Goal: Find contact information: Find contact information

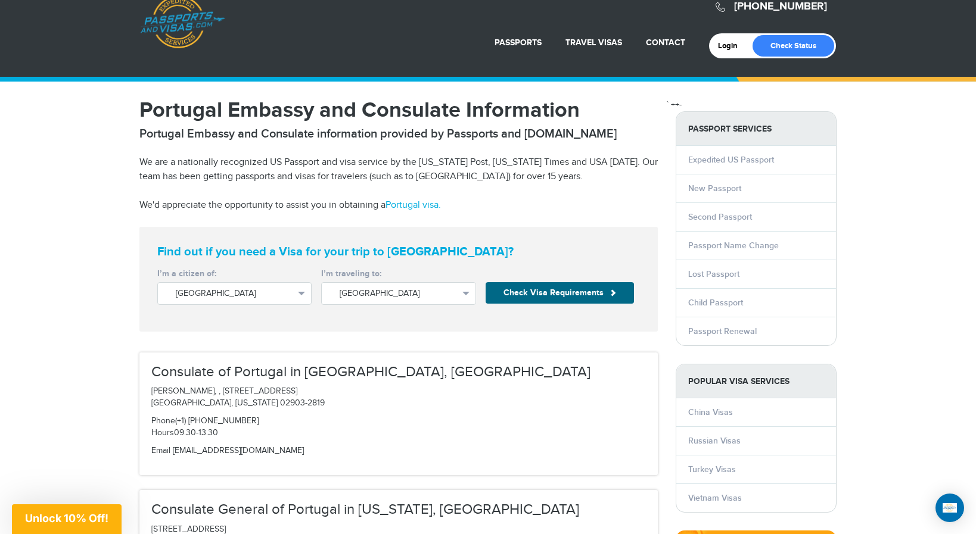
scroll to position [25, 0]
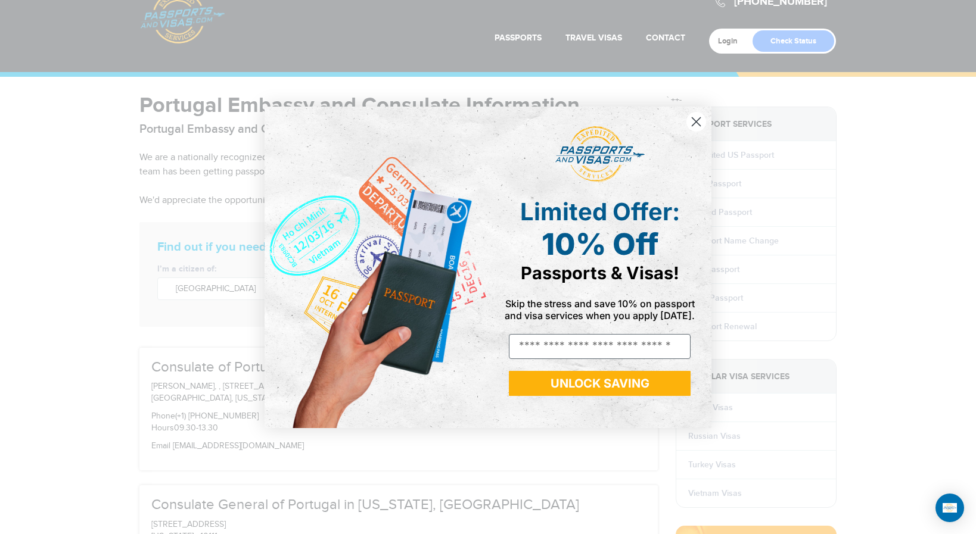
click at [691, 125] on circle "Close dialog" at bounding box center [696, 121] width 20 height 20
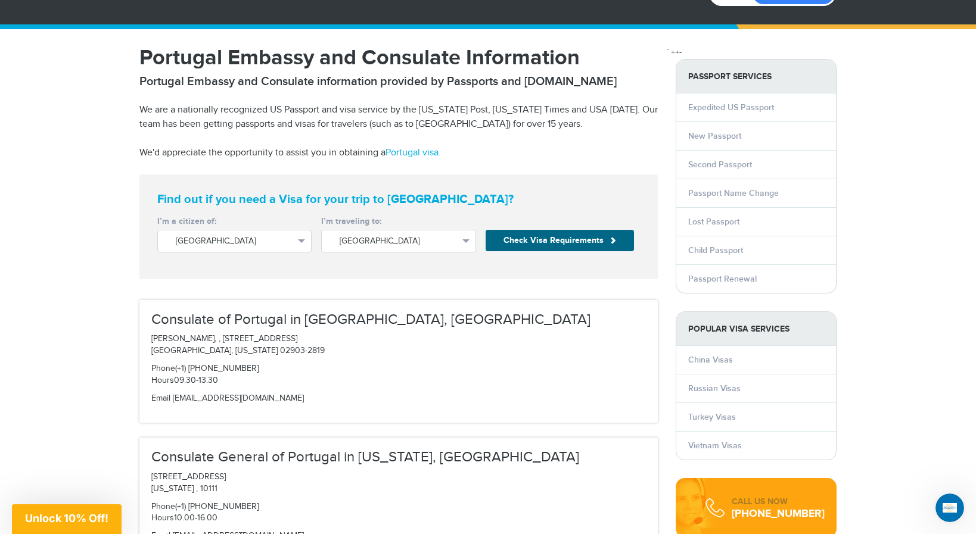
scroll to position [84, 0]
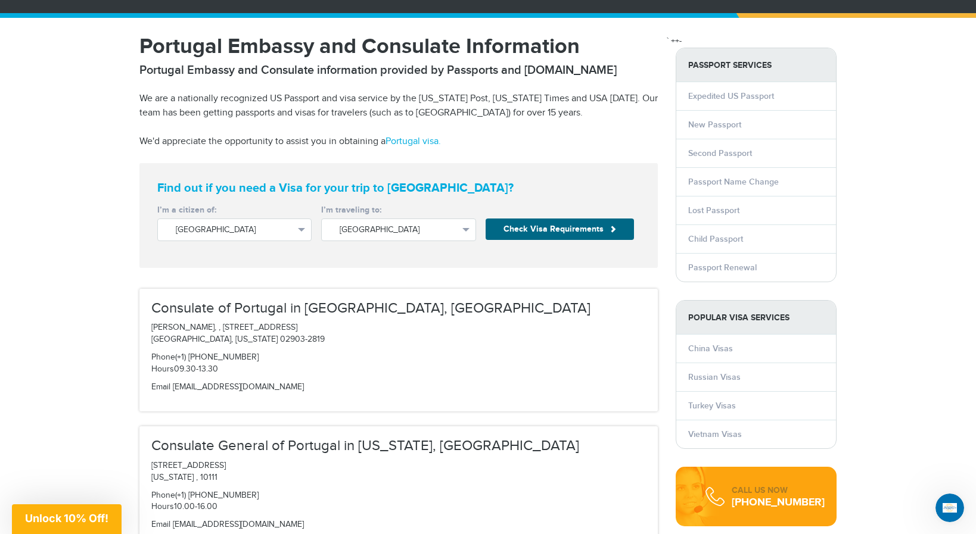
click at [297, 310] on h3 "Consulate of Portugal in [GEOGRAPHIC_DATA], [GEOGRAPHIC_DATA]" at bounding box center [398, 308] width 495 height 15
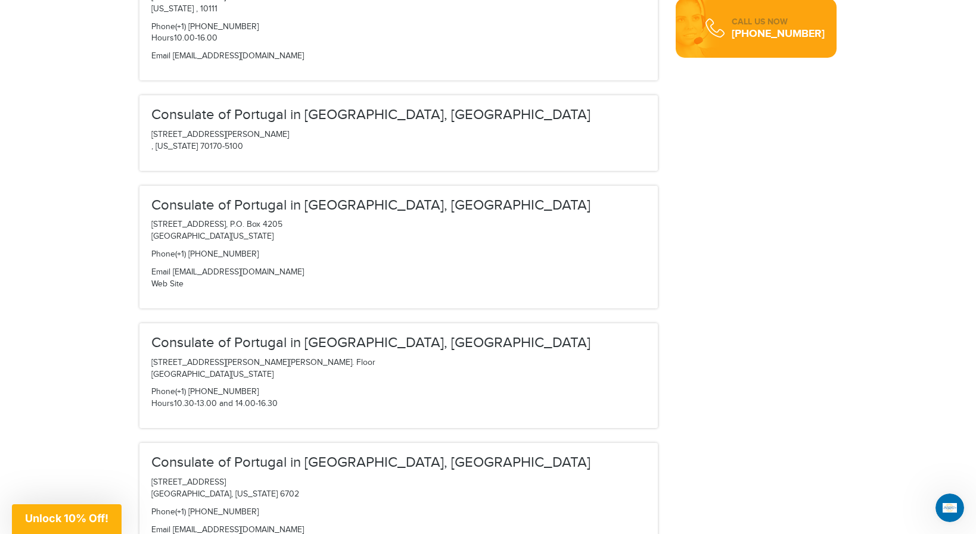
scroll to position [602, 0]
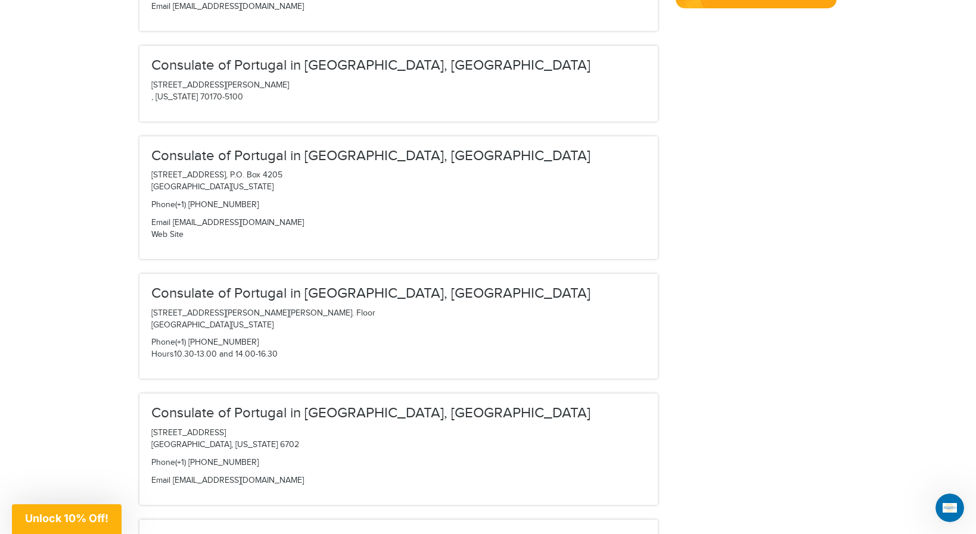
click at [272, 341] on p "Phone (+1) [PHONE_NUMBER] Hours 10.30-13.00 and 14.00-16.30" at bounding box center [398, 349] width 495 height 24
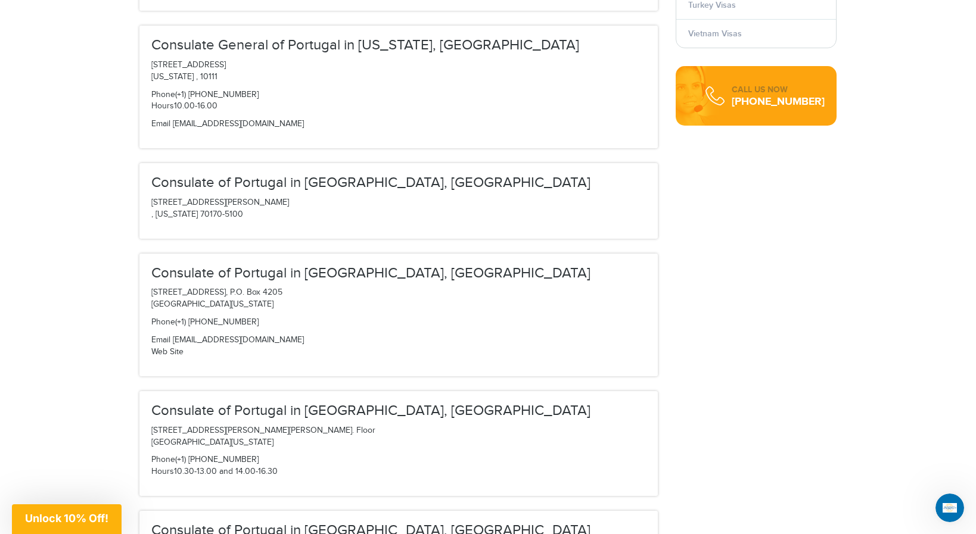
scroll to position [514, 0]
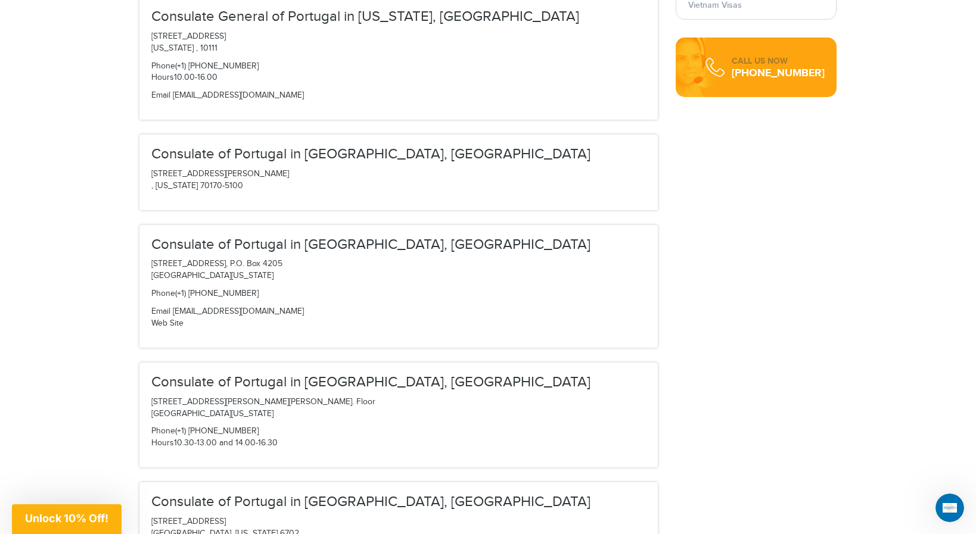
click at [354, 375] on h3 "Consulate of Portugal in [GEOGRAPHIC_DATA], [GEOGRAPHIC_DATA]" at bounding box center [398, 382] width 495 height 15
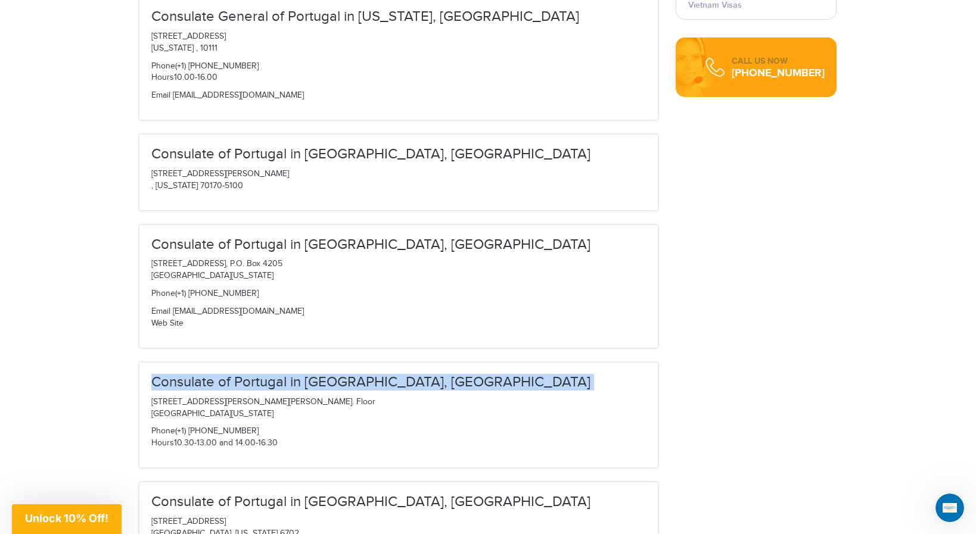
click at [354, 375] on h3 "Consulate of Portugal in [GEOGRAPHIC_DATA], [GEOGRAPHIC_DATA]" at bounding box center [398, 382] width 495 height 15
copy div "Consulate of Portugal in [GEOGRAPHIC_DATA], [GEOGRAPHIC_DATA]"
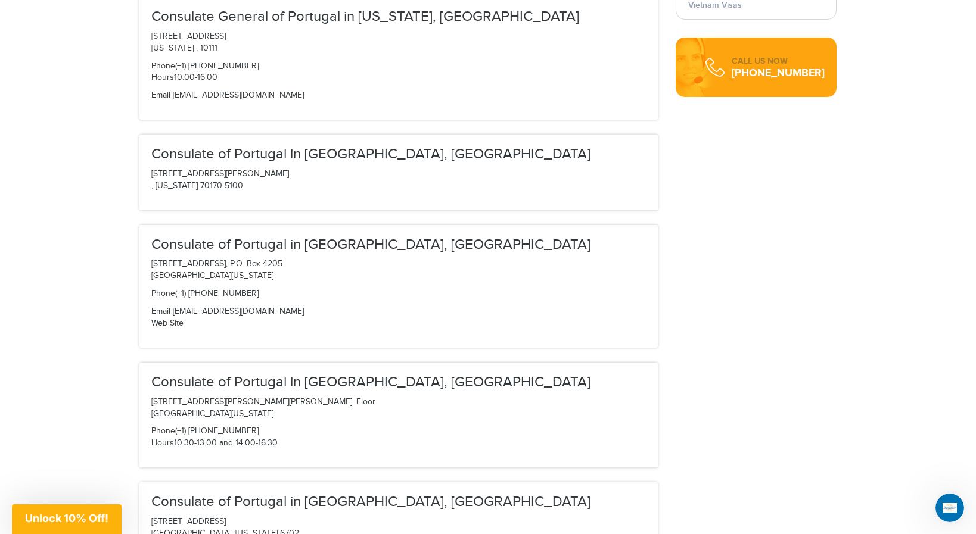
click at [530, 259] on p "[STREET_ADDRESS], P.O. [STREET_ADDRESS][US_STATE]" at bounding box center [398, 271] width 495 height 24
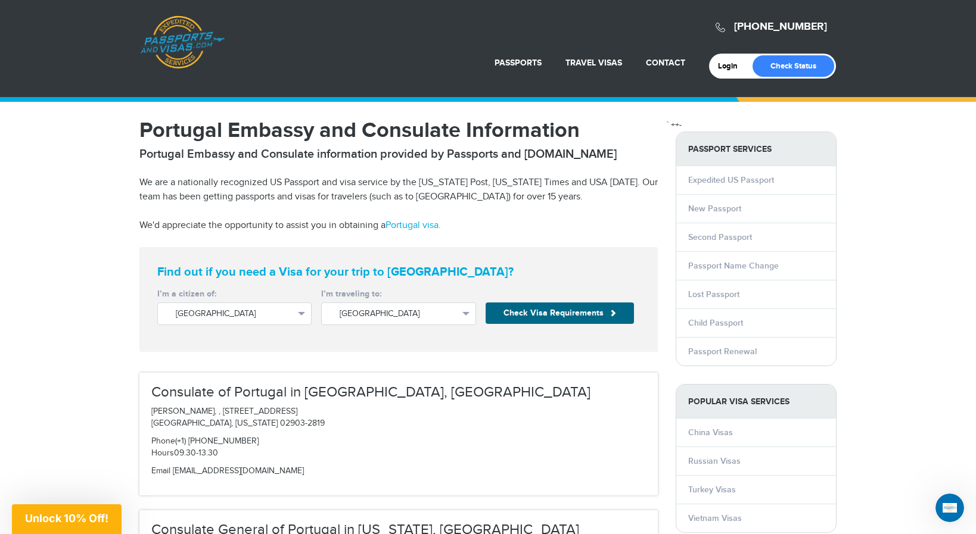
scroll to position [0, 0]
